Goal: Task Accomplishment & Management: Use online tool/utility

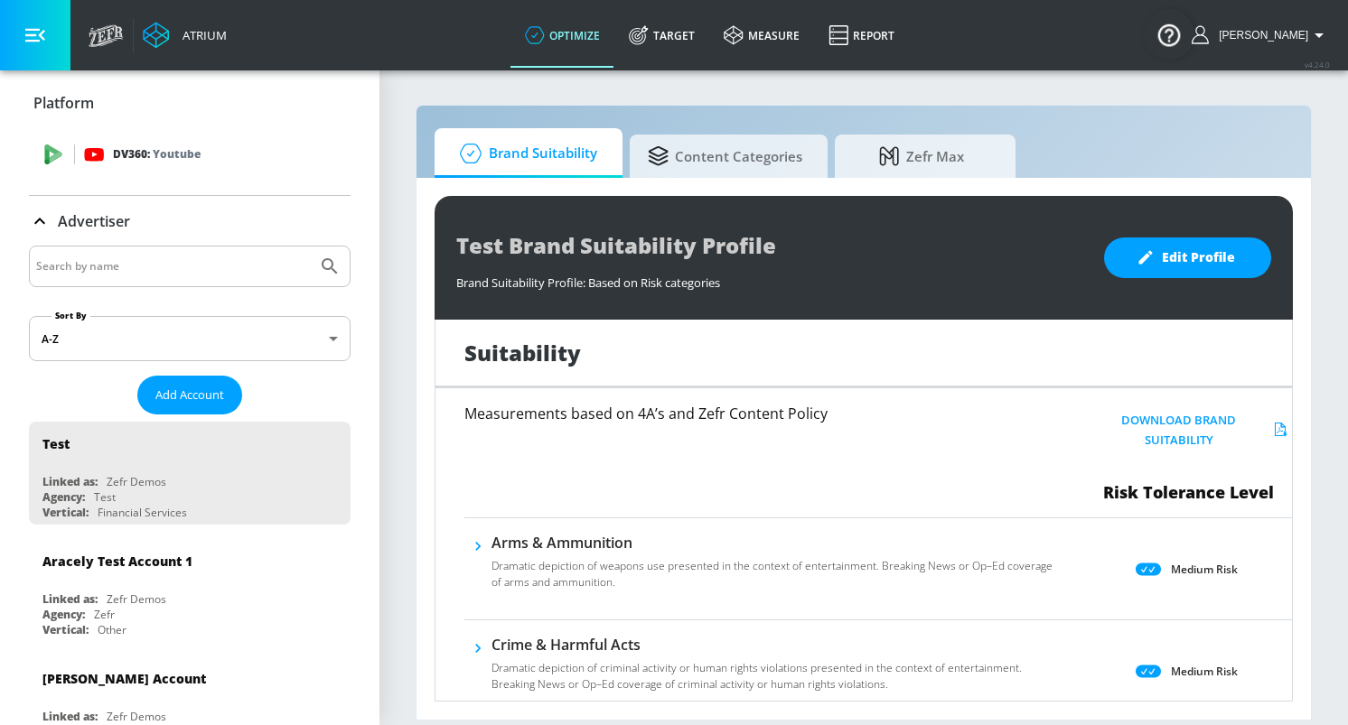
click at [273, 159] on div "DV360: Youtube" at bounding box center [210, 155] width 252 height 20
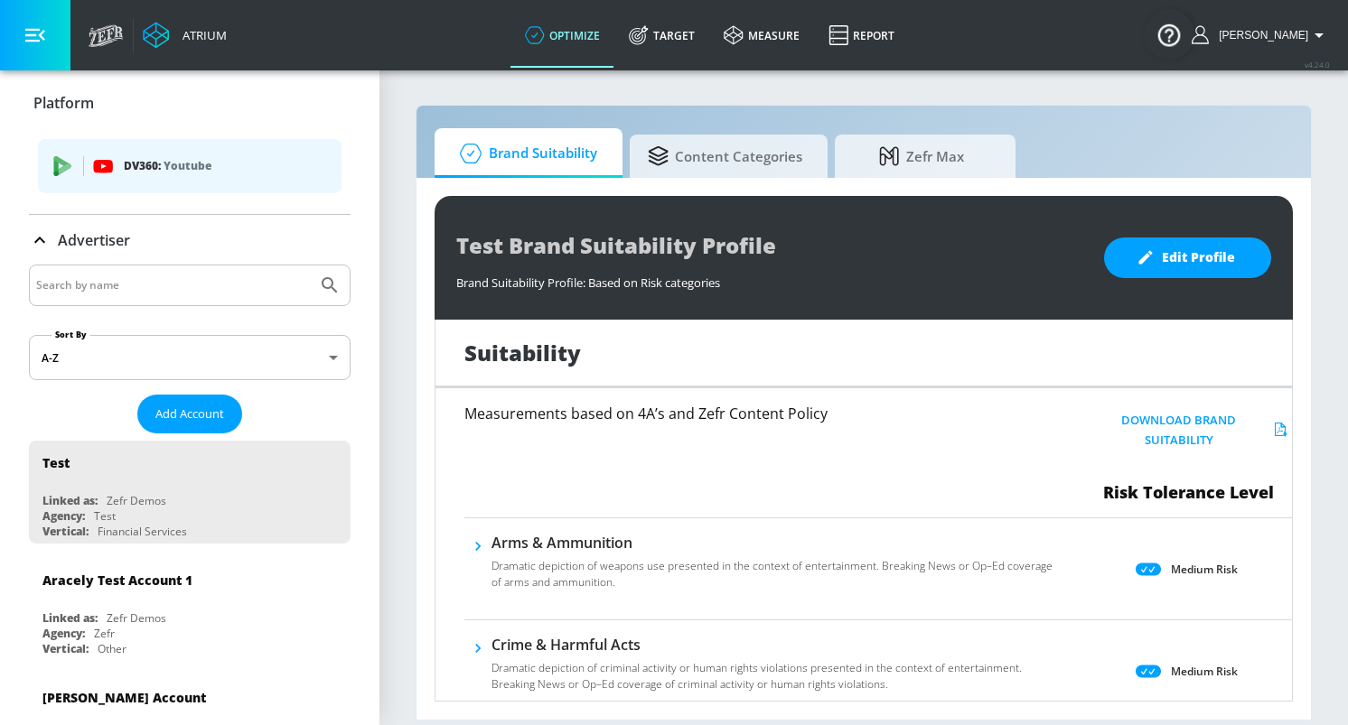
click at [263, 172] on p "DV360: Youtube" at bounding box center [225, 166] width 203 height 20
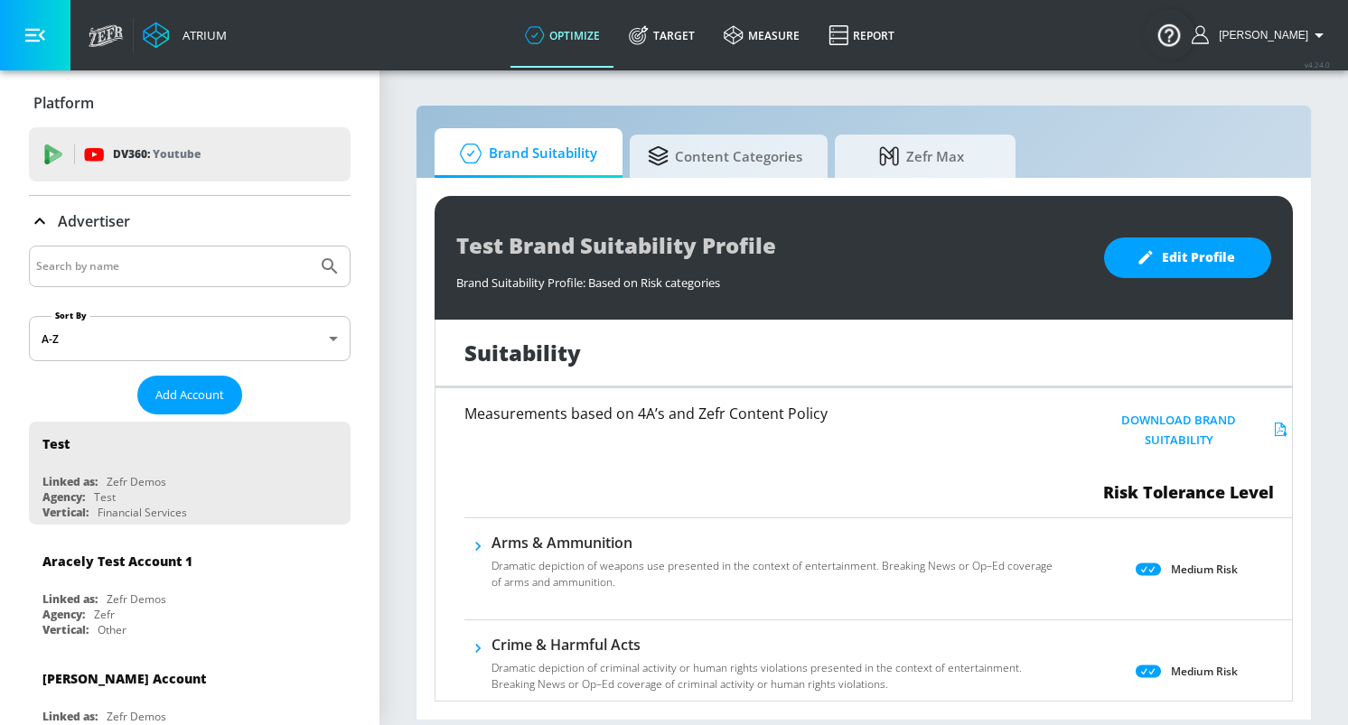
click at [263, 172] on div "DV360: Youtube" at bounding box center [190, 154] width 322 height 54
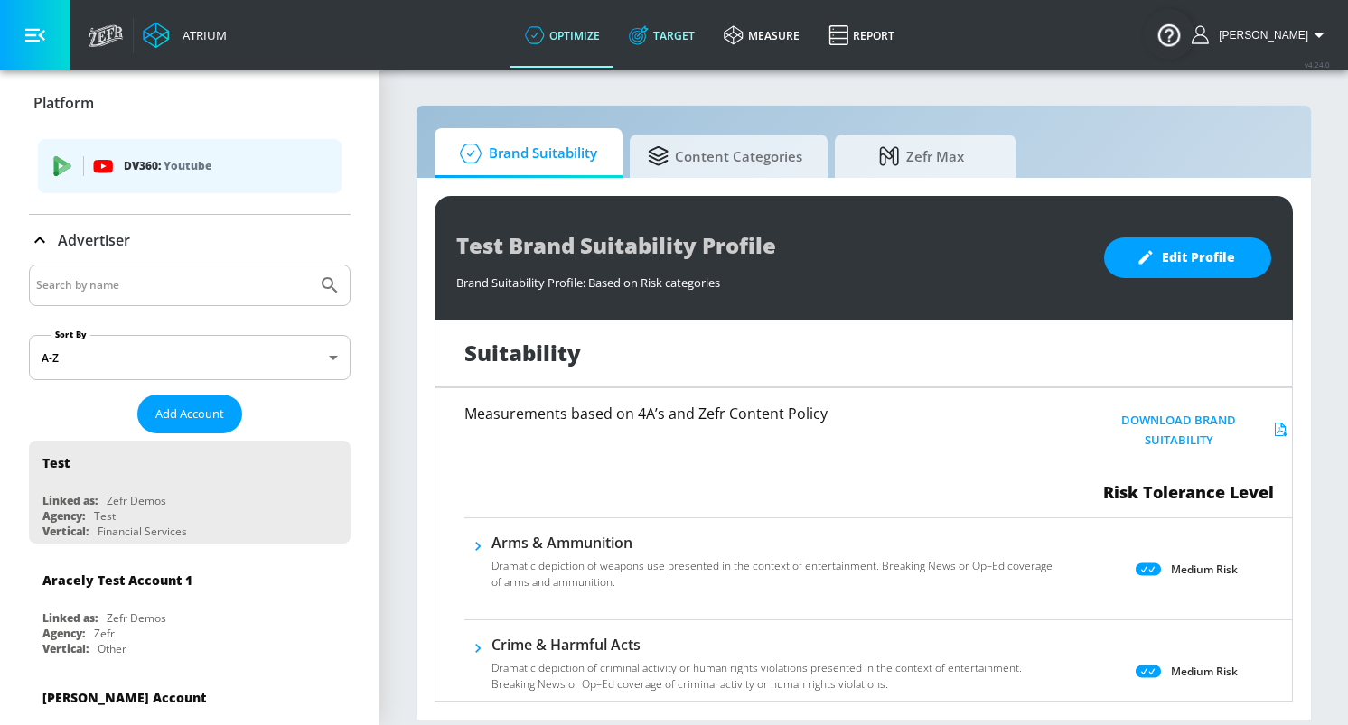
click at [686, 49] on link "Target" at bounding box center [661, 35] width 95 height 65
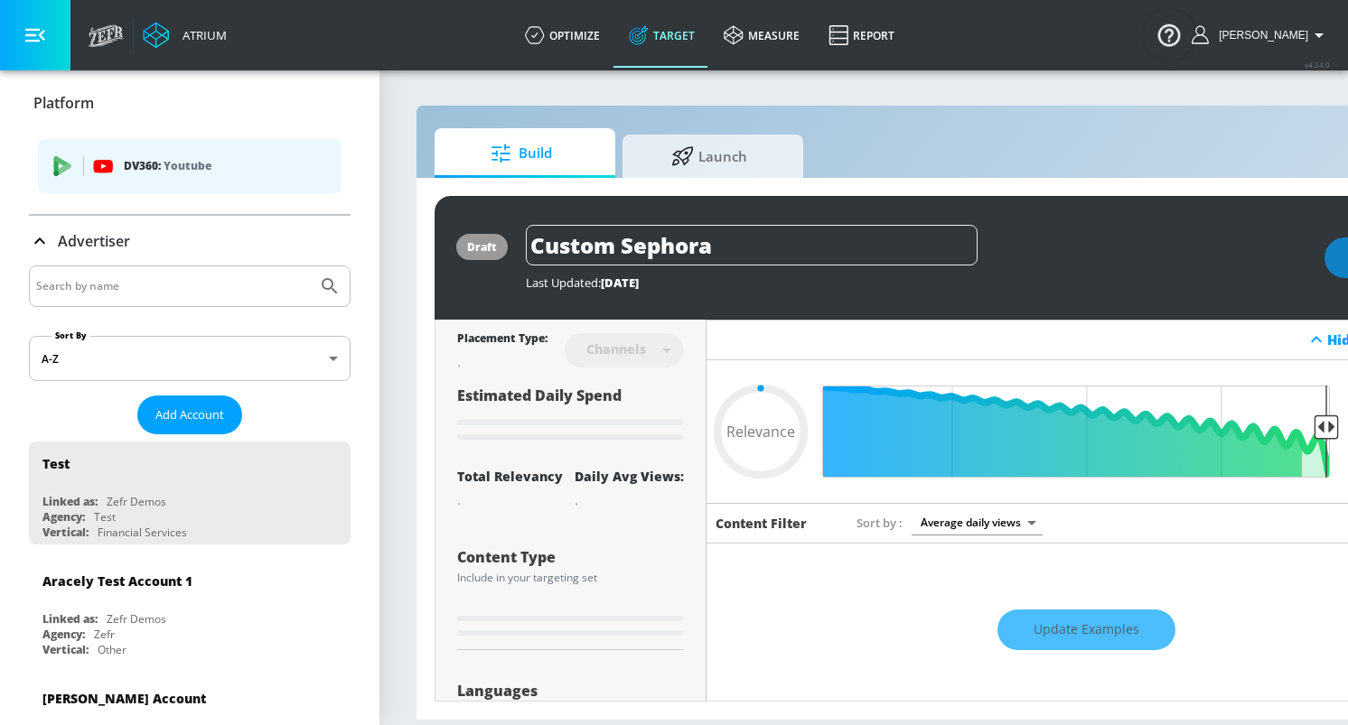
type input "0.6"
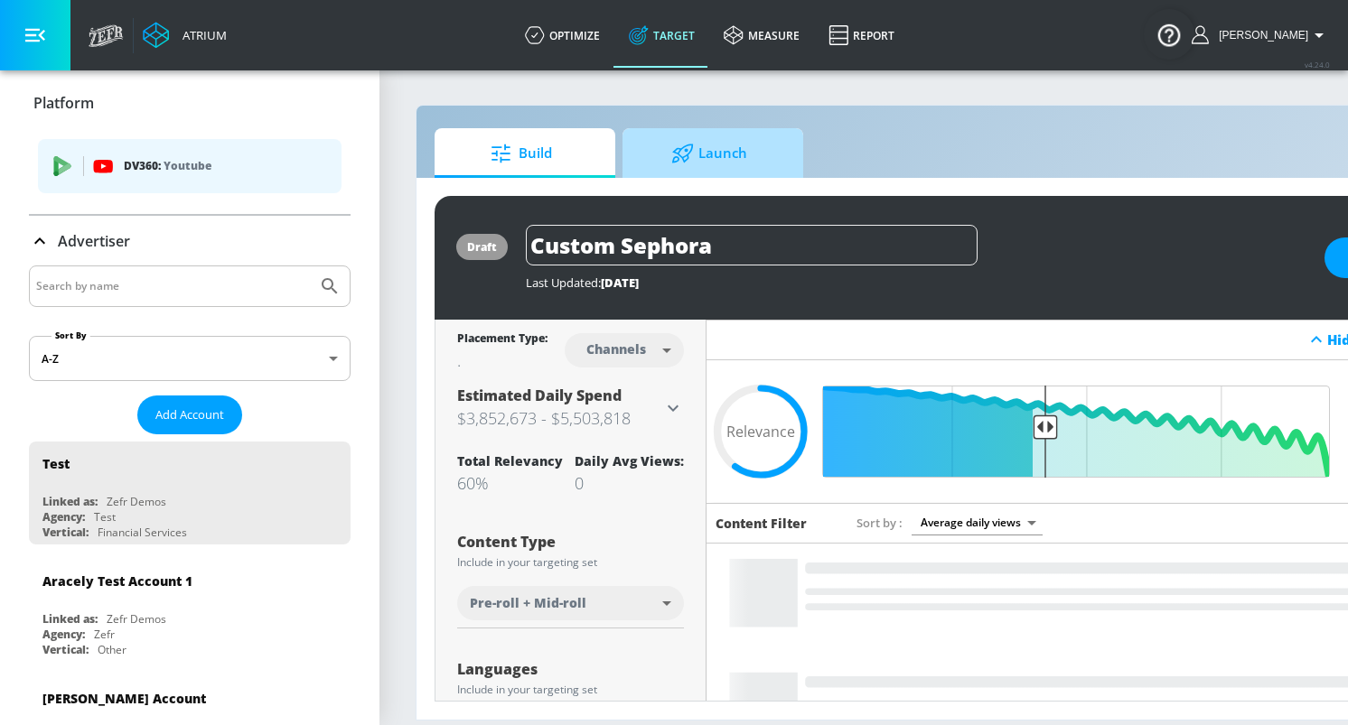
click at [683, 161] on icon at bounding box center [682, 154] width 23 height 20
